Goal: Find specific page/section: Find specific page/section

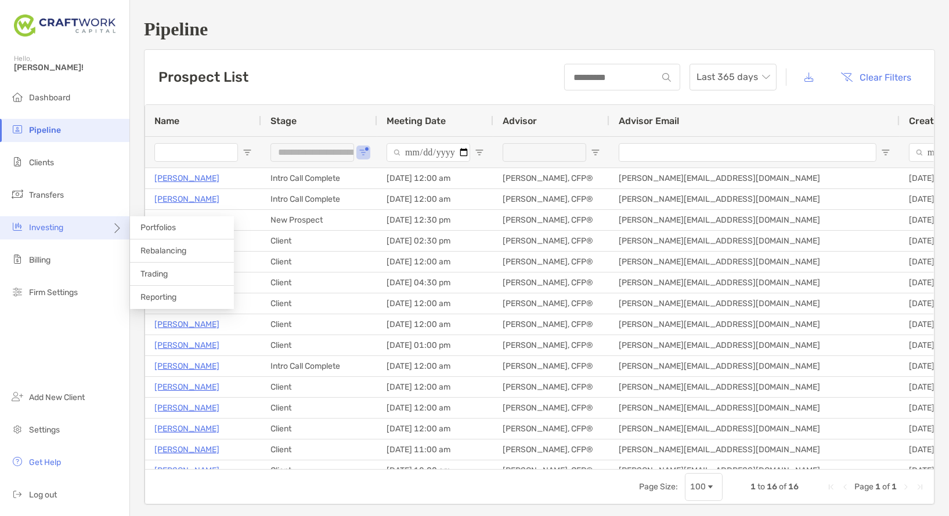
click at [51, 233] on div "Investing" at bounding box center [64, 227] width 129 height 23
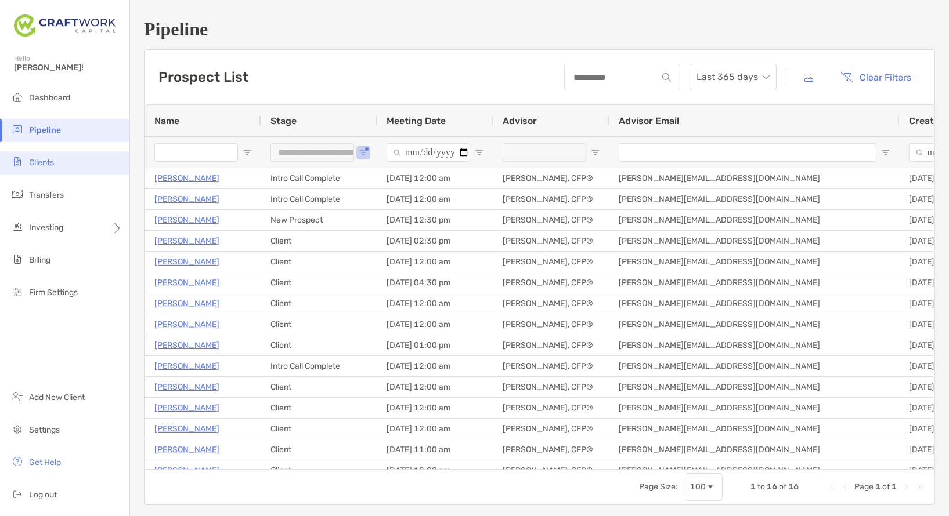
click at [69, 169] on li "Clients" at bounding box center [64, 162] width 129 height 23
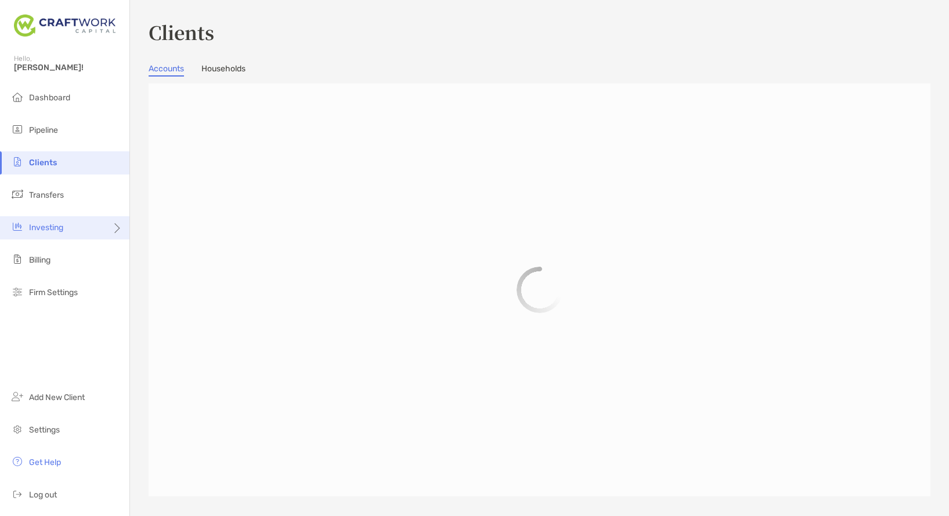
click at [55, 223] on span "Investing" at bounding box center [46, 228] width 34 height 10
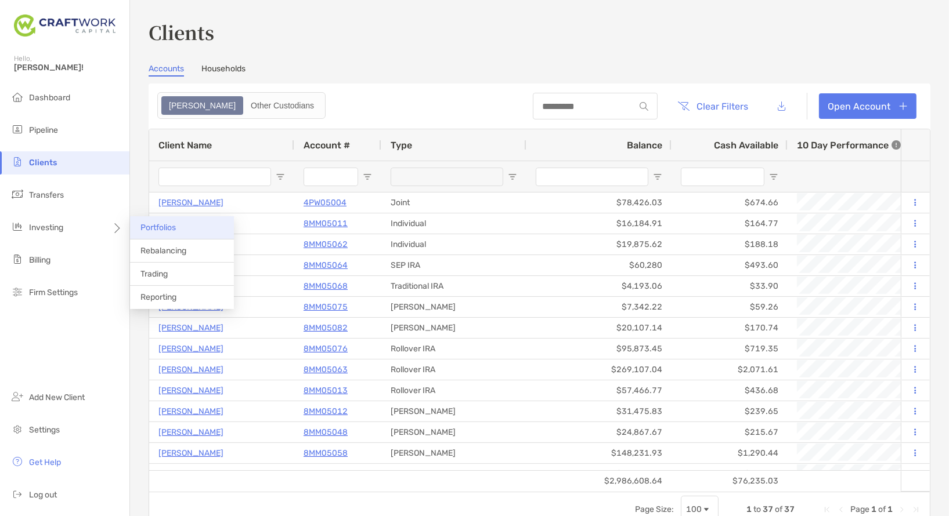
click at [150, 233] on li "Portfolios" at bounding box center [182, 227] width 104 height 23
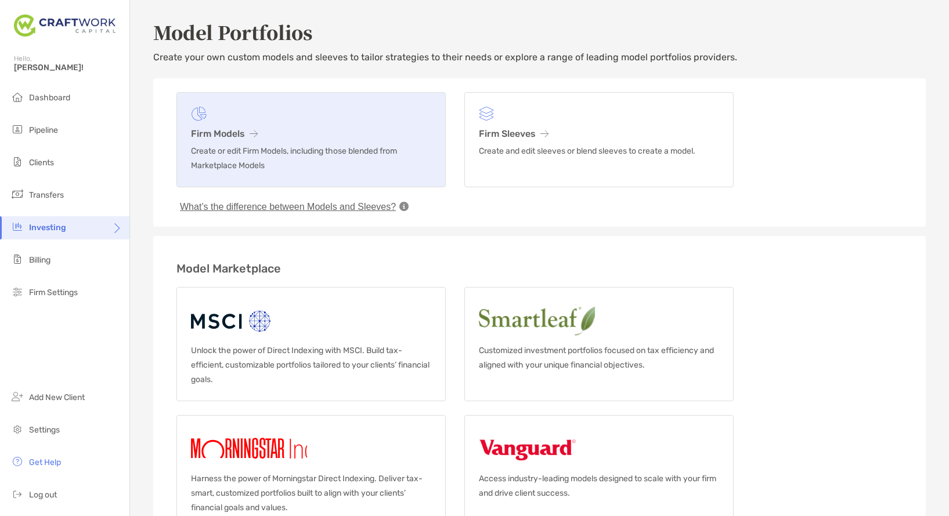
click at [280, 131] on h3 "Firm Models" at bounding box center [311, 133] width 240 height 11
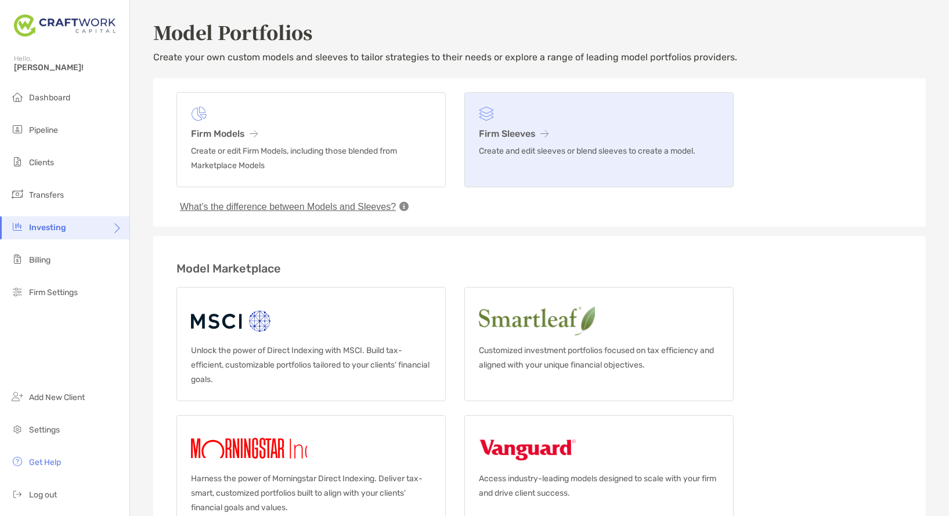
click at [545, 143] on link "Firm Sleeves Create and edit sleeves or blend sleeves to create a model." at bounding box center [598, 139] width 269 height 95
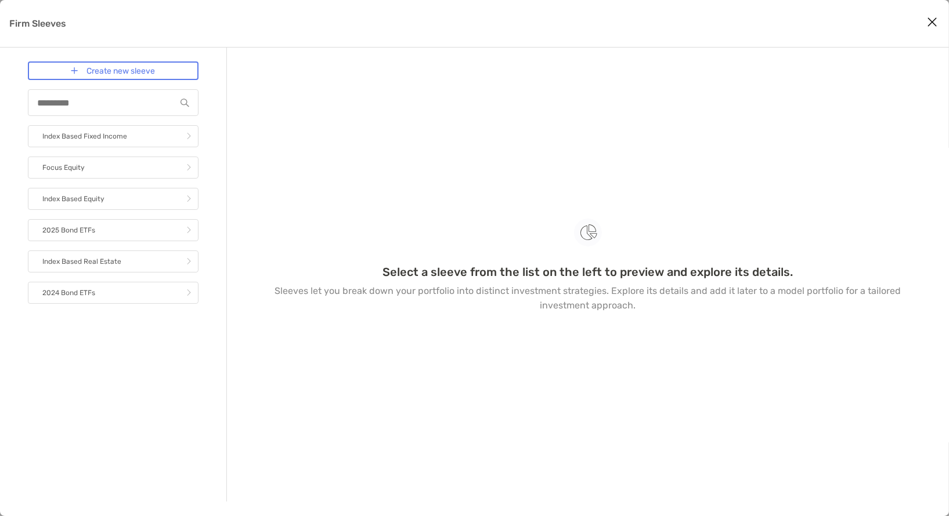
click at [931, 22] on icon "Close modal" at bounding box center [932, 22] width 10 height 14
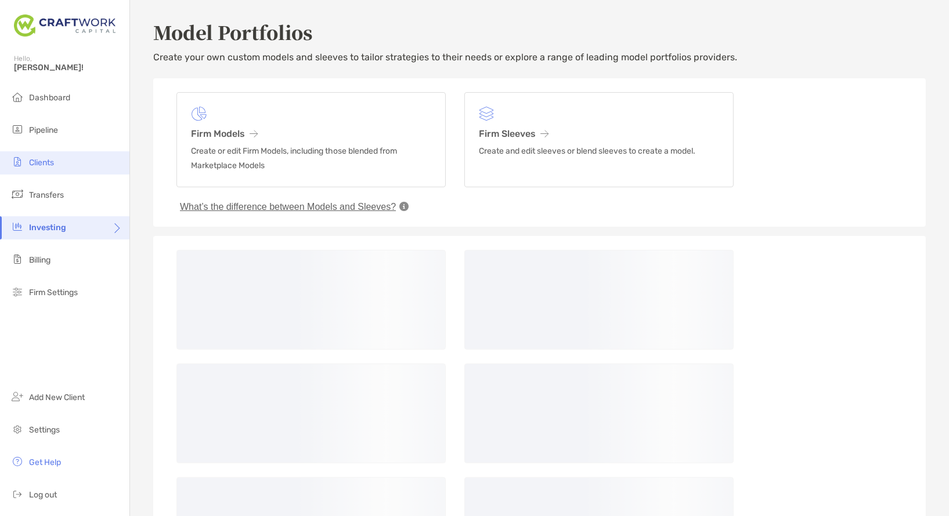
click at [38, 167] on span "Clients" at bounding box center [41, 163] width 25 height 10
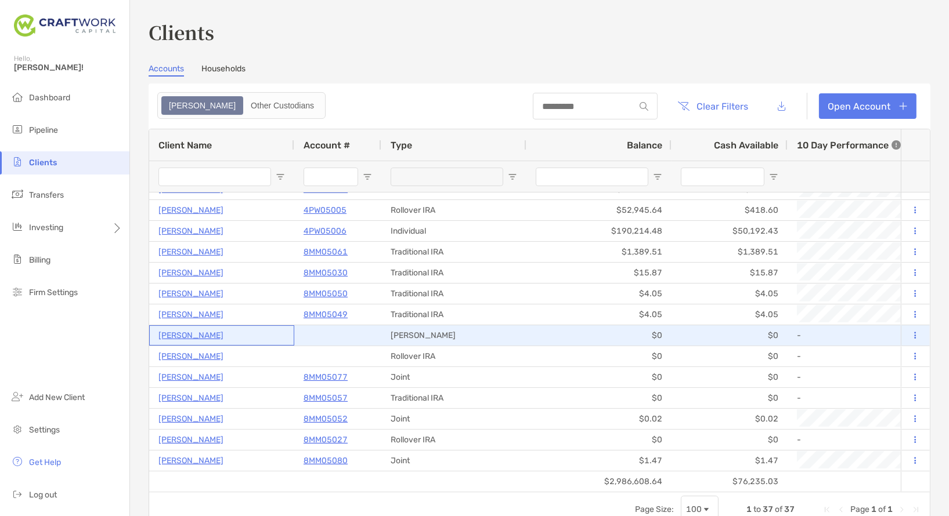
click at [185, 334] on p "[PERSON_NAME]" at bounding box center [190, 335] width 65 height 15
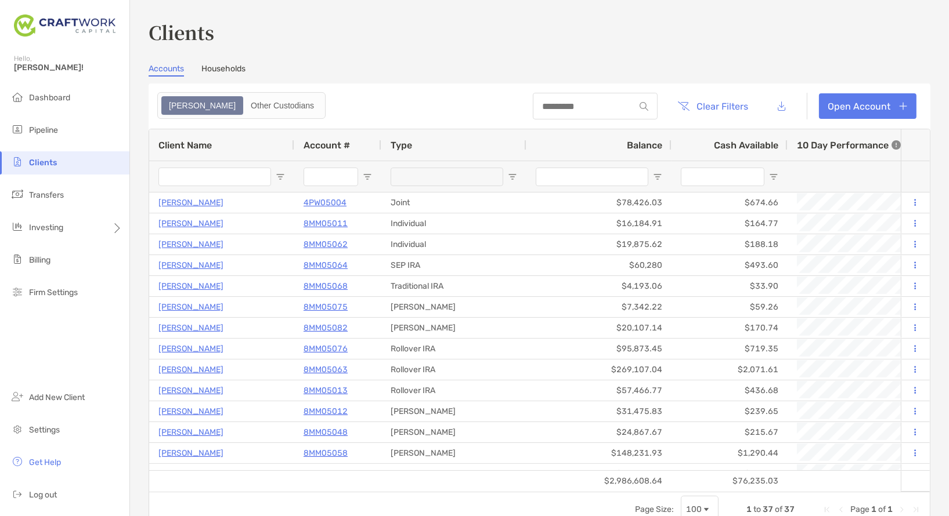
click at [216, 178] on input "Client Name Filter Input" at bounding box center [214, 177] width 113 height 19
type input "*"
type input "*********"
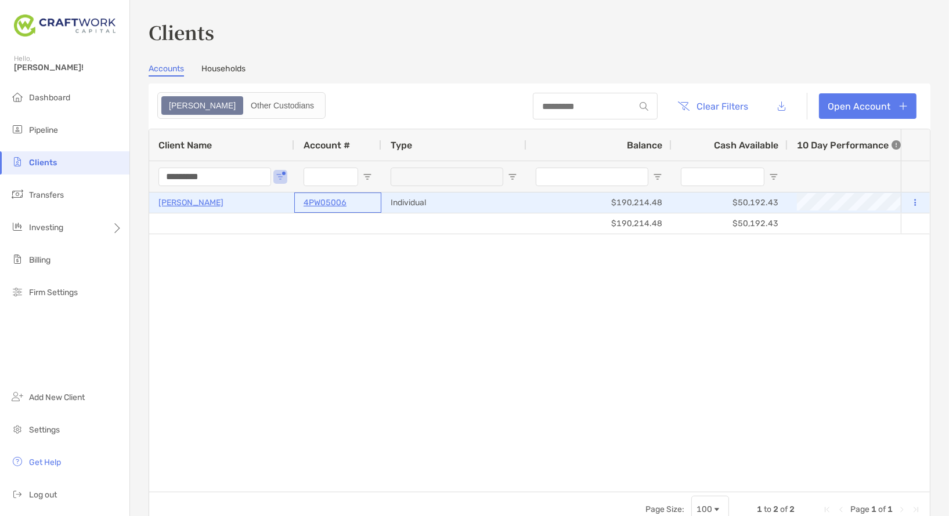
click at [330, 202] on p "4PW05006" at bounding box center [324, 203] width 43 height 15
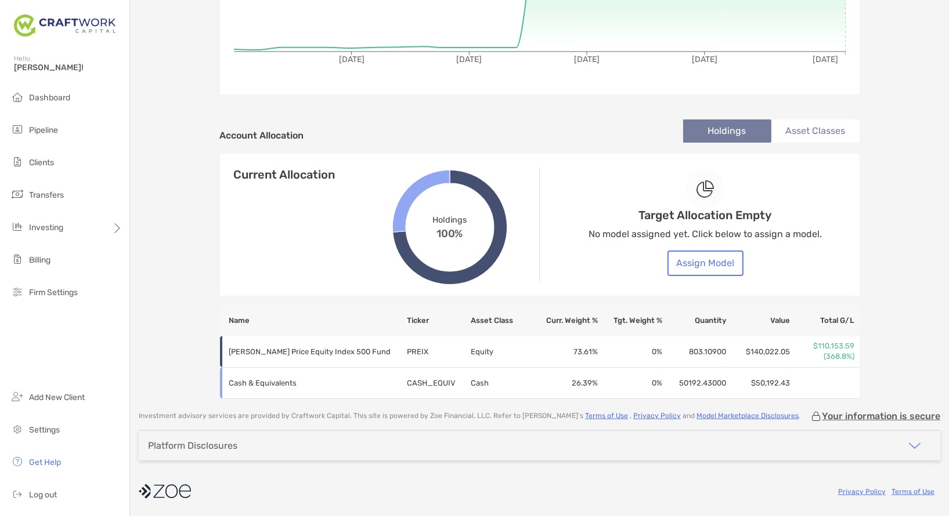
scroll to position [292, 0]
